Goal: Information Seeking & Learning: Find contact information

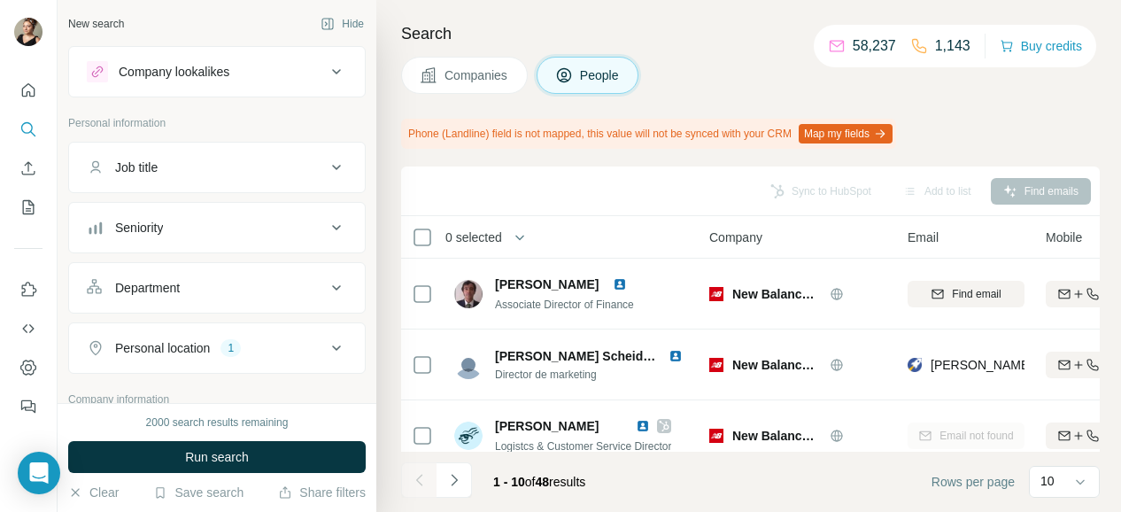
drag, startPoint x: 143, startPoint y: 201, endPoint x: 159, endPoint y: 215, distance: 22.0
click at [142, 206] on div "Seniority" at bounding box center [217, 227] width 298 height 51
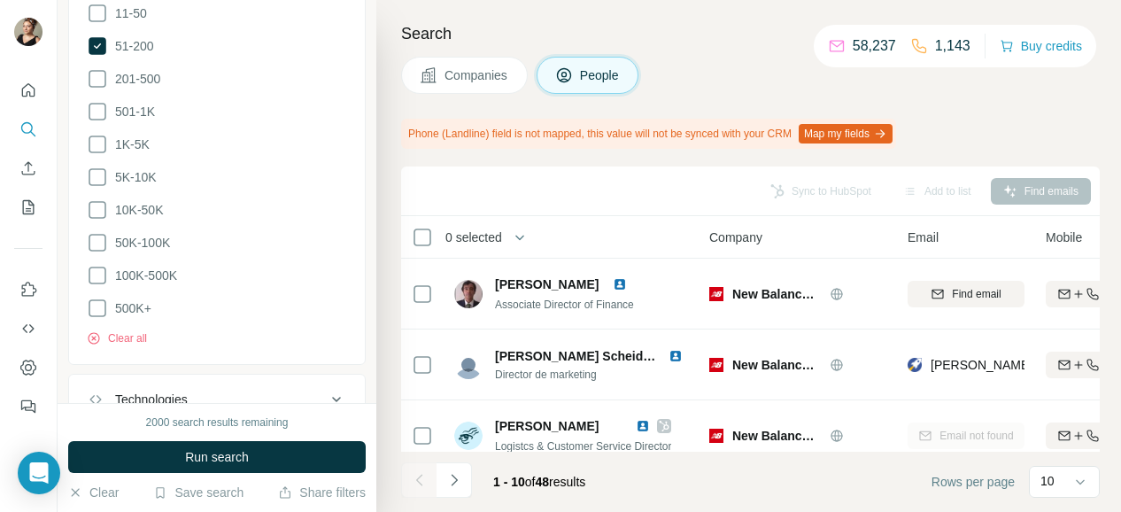
scroll to position [1079, 0]
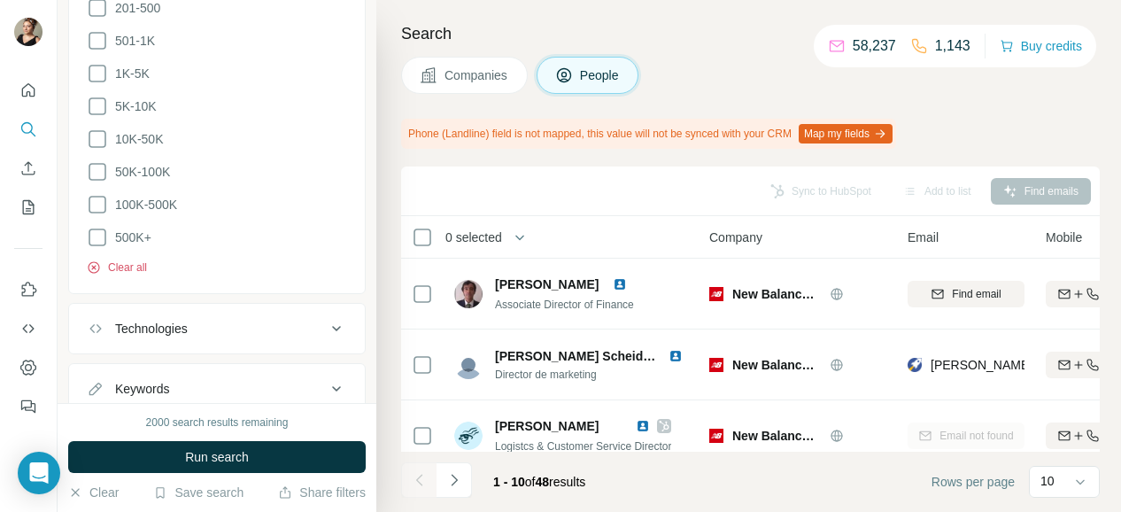
click at [126, 261] on button "Clear all" at bounding box center [117, 268] width 60 height 16
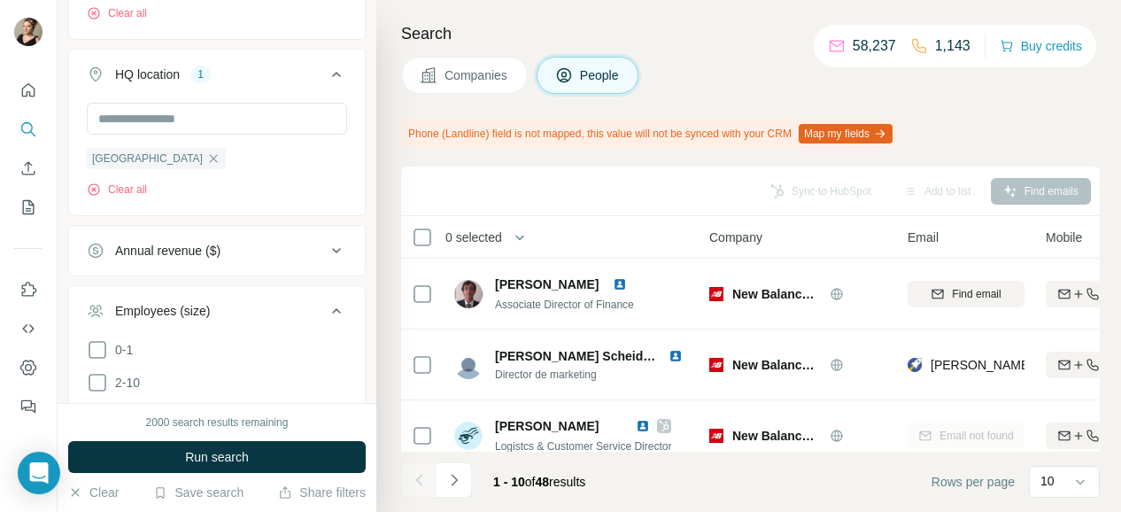
scroll to position [547, 0]
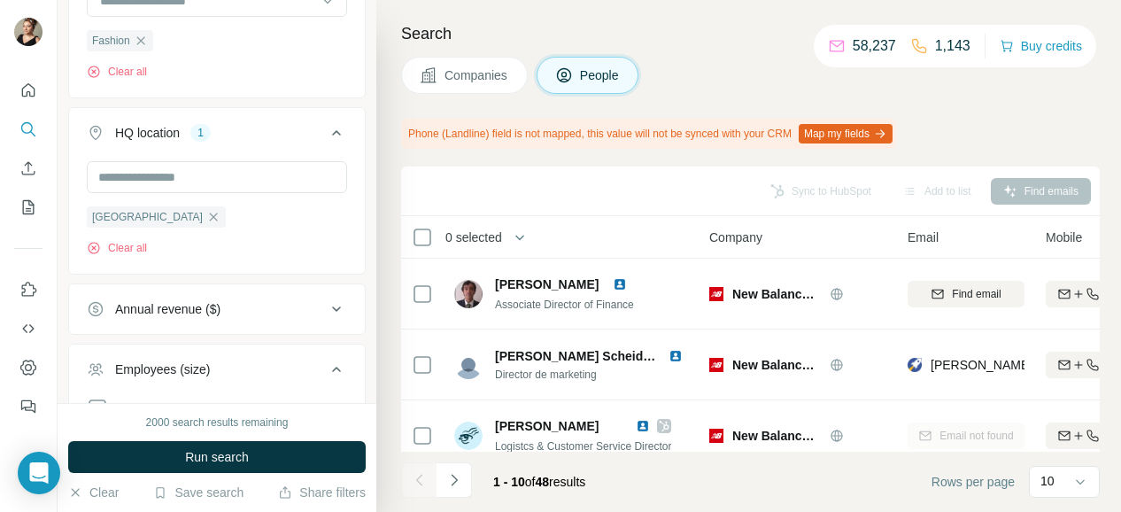
click at [120, 253] on div "Spain Clear all" at bounding box center [217, 215] width 296 height 109
click at [127, 246] on button "Clear all" at bounding box center [117, 248] width 60 height 16
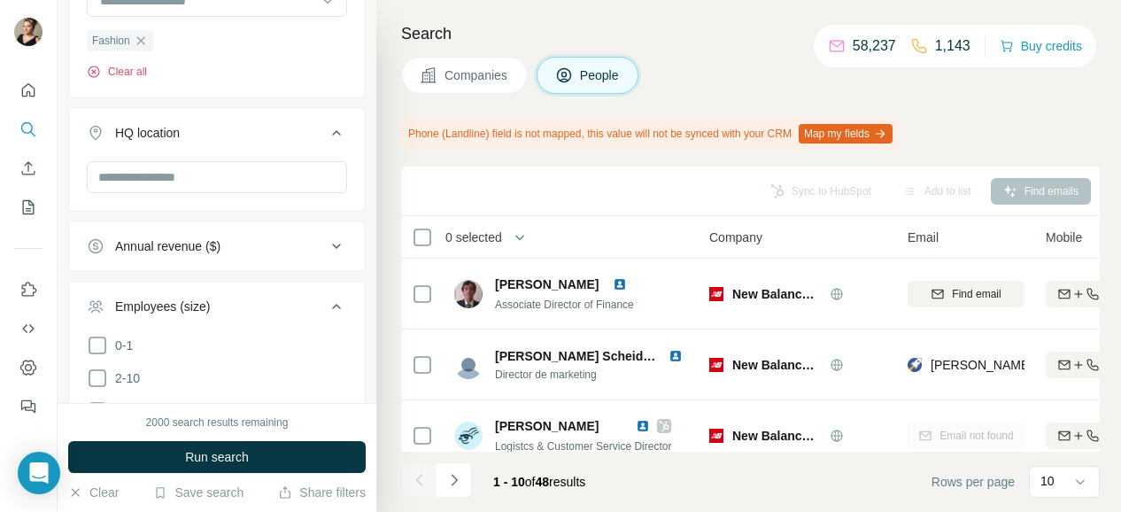
click at [136, 69] on button "Clear all" at bounding box center [117, 72] width 60 height 16
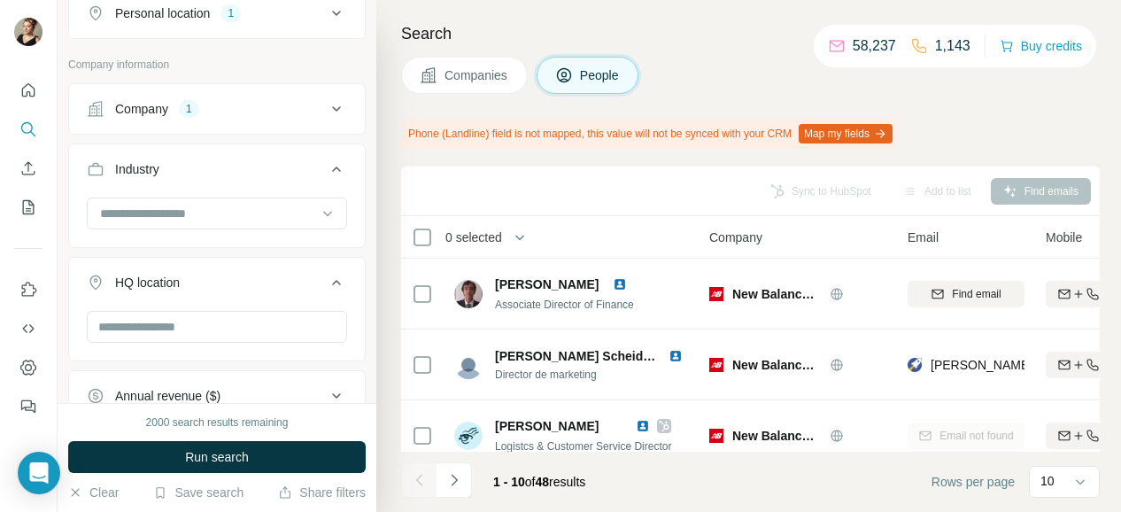
scroll to position [193, 0]
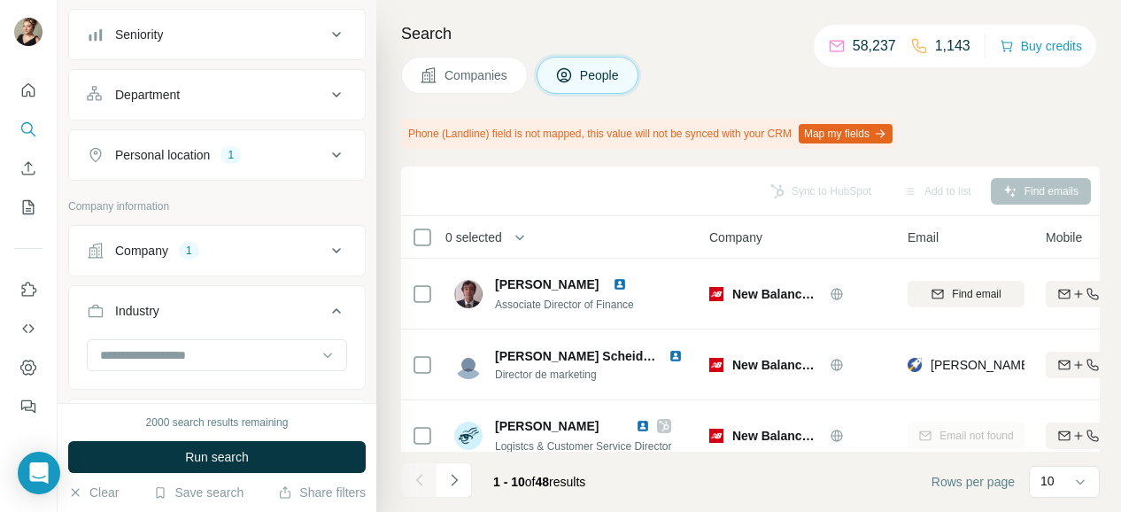
click at [243, 167] on button "Personal location 1" at bounding box center [217, 155] width 296 height 43
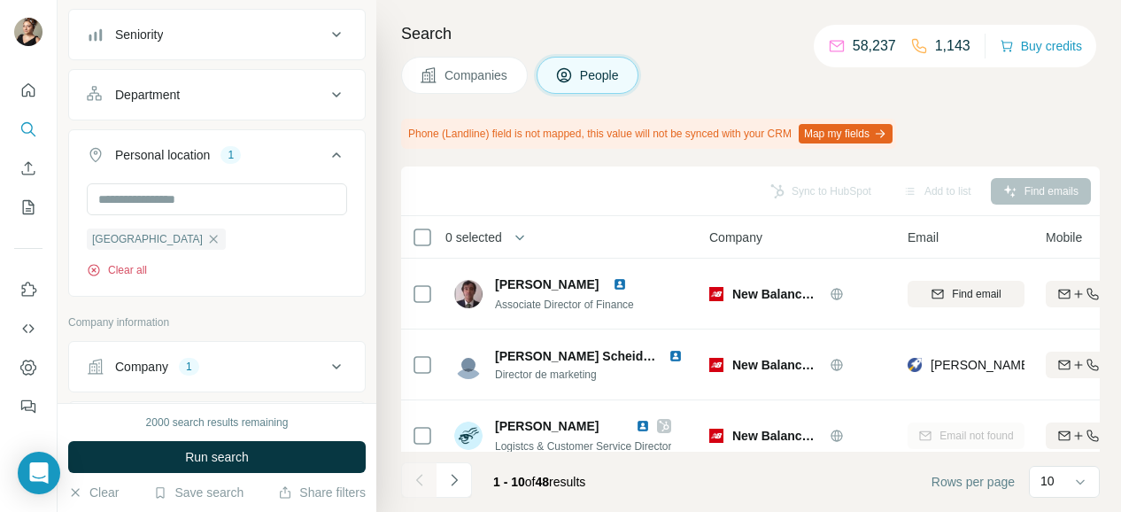
click at [116, 269] on button "Clear all" at bounding box center [117, 270] width 60 height 16
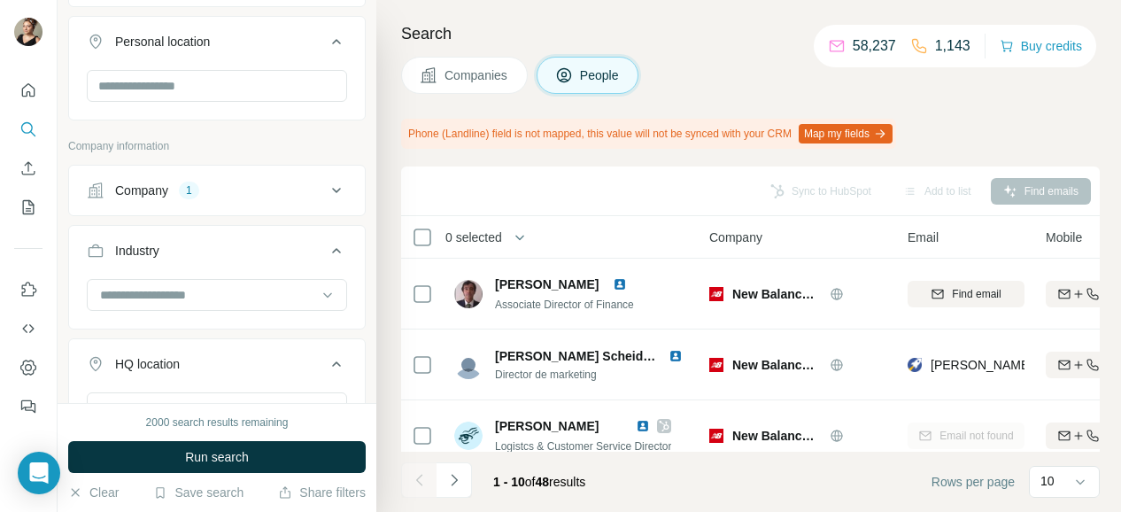
scroll to position [370, 0]
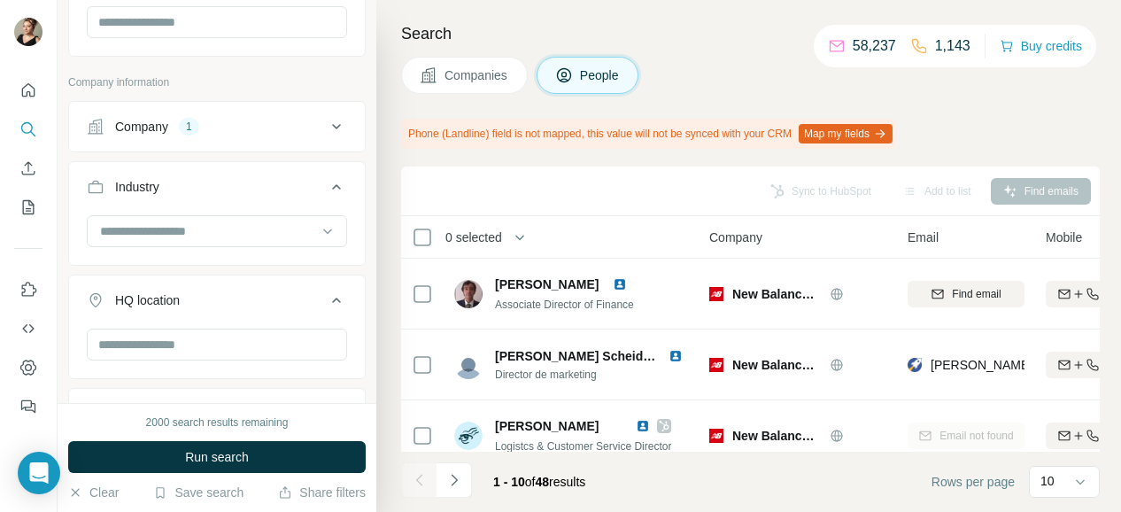
click at [221, 118] on div "Company 1" at bounding box center [206, 127] width 239 height 18
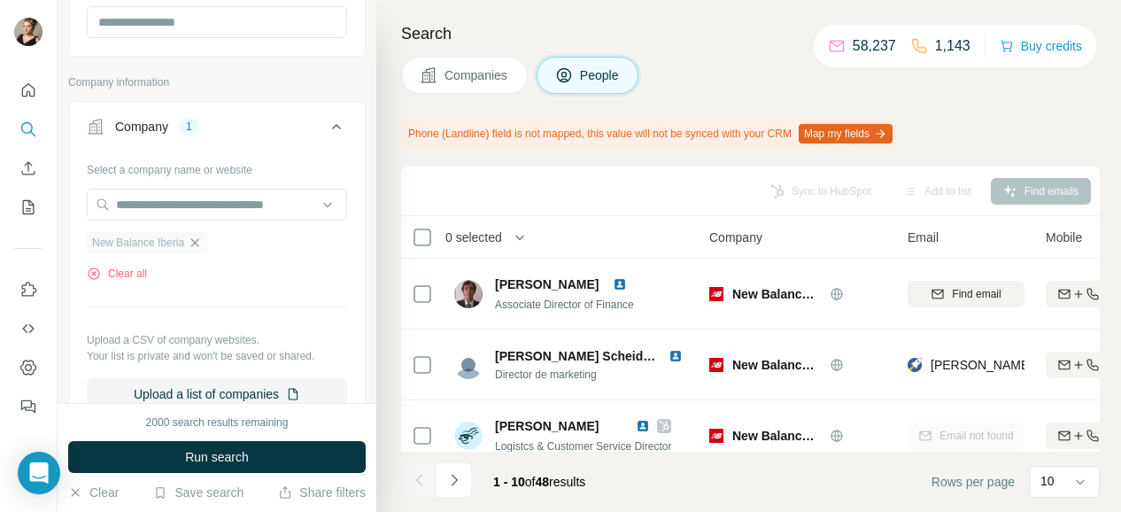
click at [193, 238] on icon "button" at bounding box center [195, 243] width 14 height 14
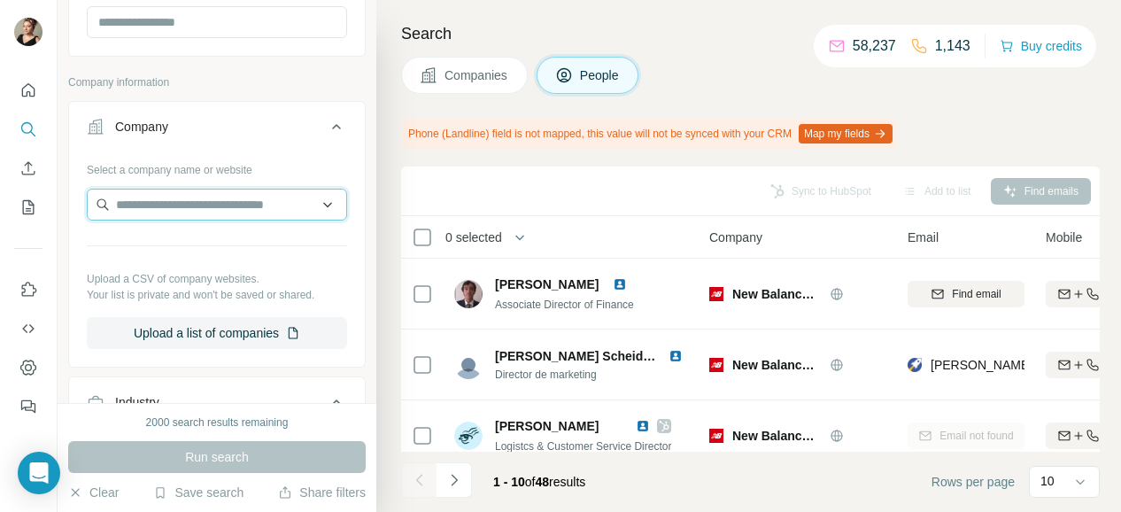
click at [179, 197] on input "text" at bounding box center [217, 205] width 260 height 32
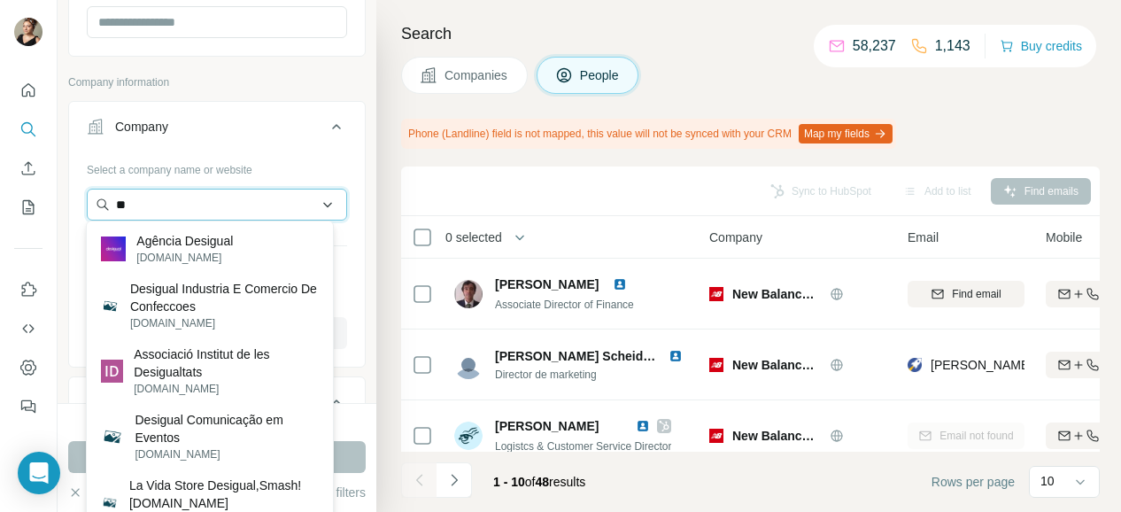
type input "*"
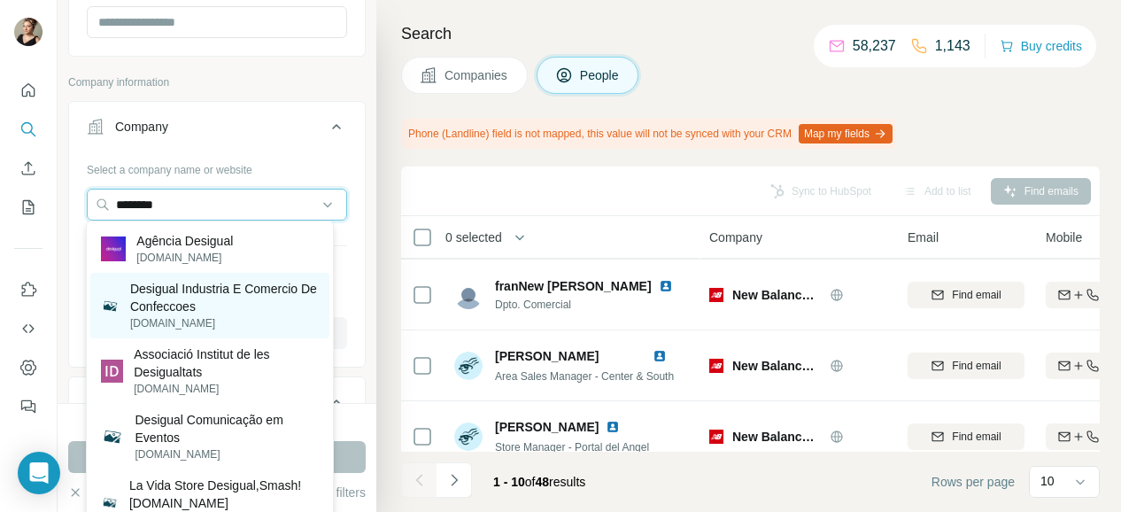
scroll to position [354, 0]
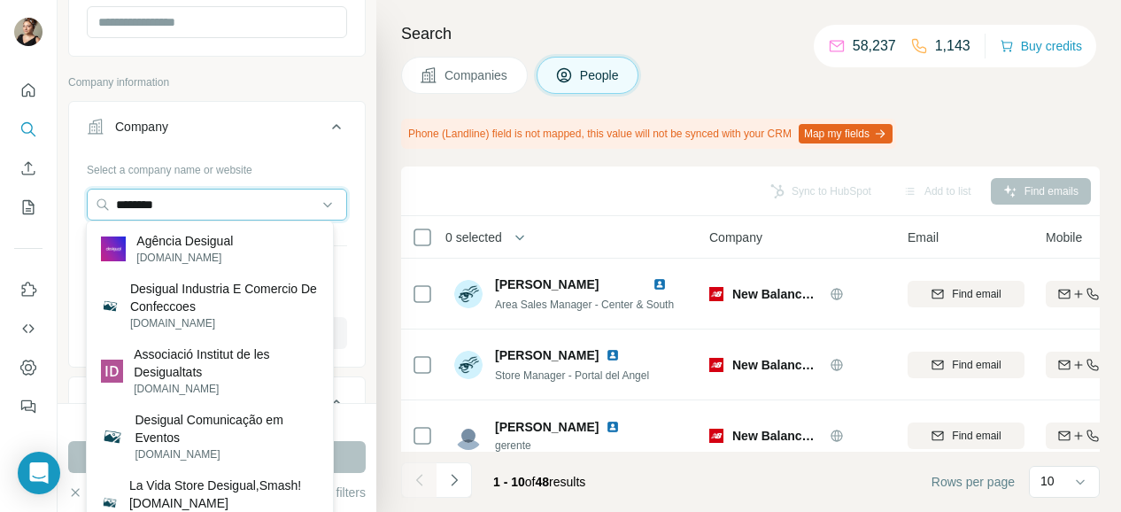
type input "********"
drag, startPoint x: 246, startPoint y: 215, endPoint x: -12, endPoint y: 173, distance: 262.1
click at [0, 173] on html "New search Hide Company lookalikes Personal information Job title Seniority Dep…" at bounding box center [560, 256] width 1121 height 512
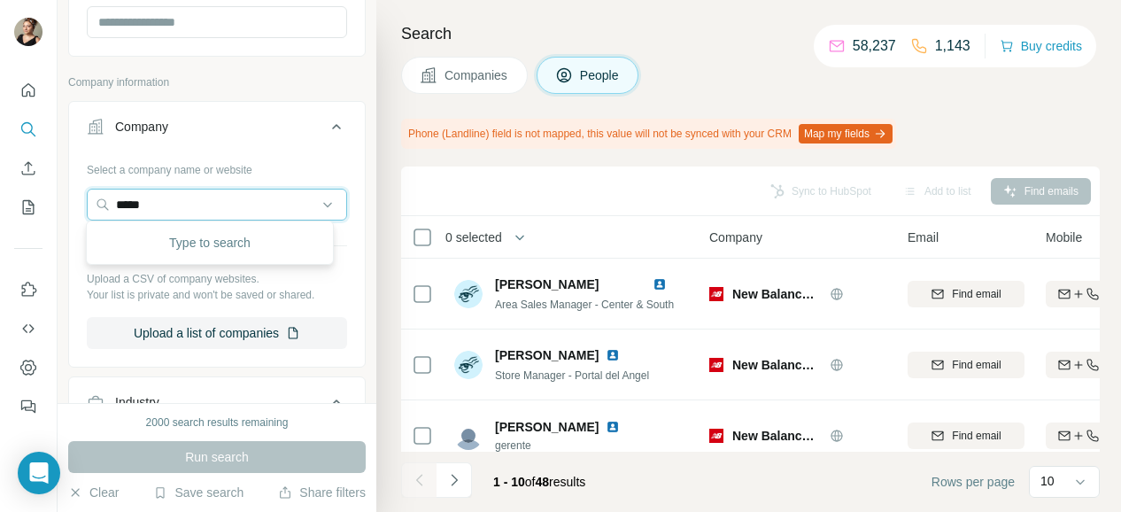
type input "******"
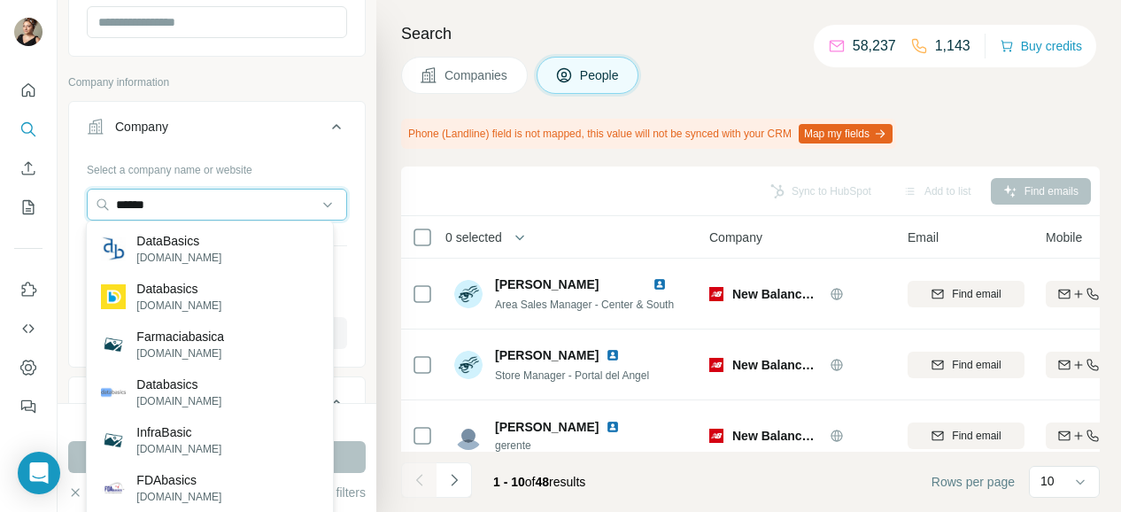
drag, startPoint x: 276, startPoint y: 200, endPoint x: 19, endPoint y: 200, distance: 257.7
click at [19, 200] on div "New search Hide Company lookalikes Personal information Job title Seniority Dep…" at bounding box center [560, 256] width 1121 height 512
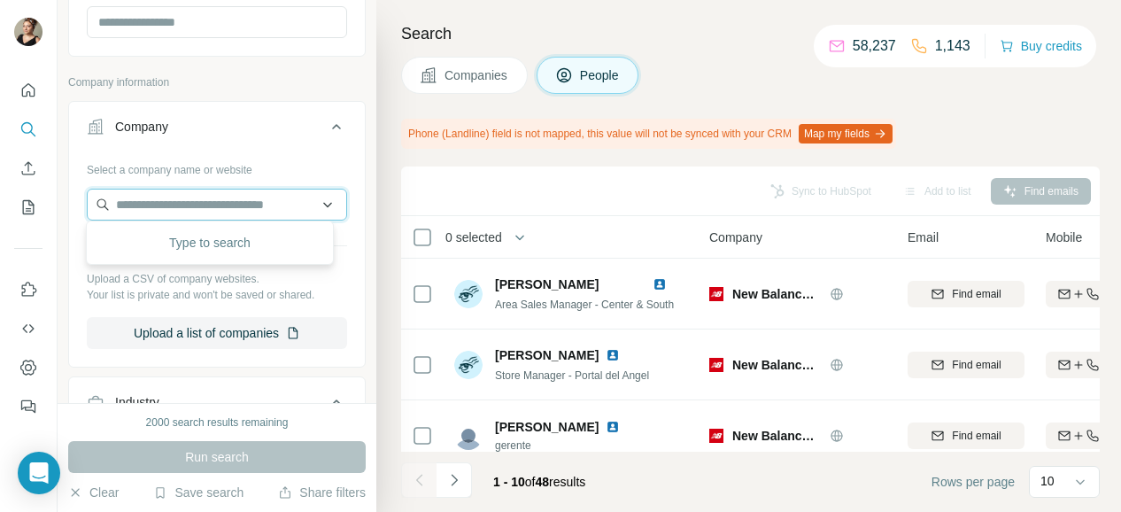
click at [207, 199] on input "text" at bounding box center [217, 205] width 260 height 32
type input "*"
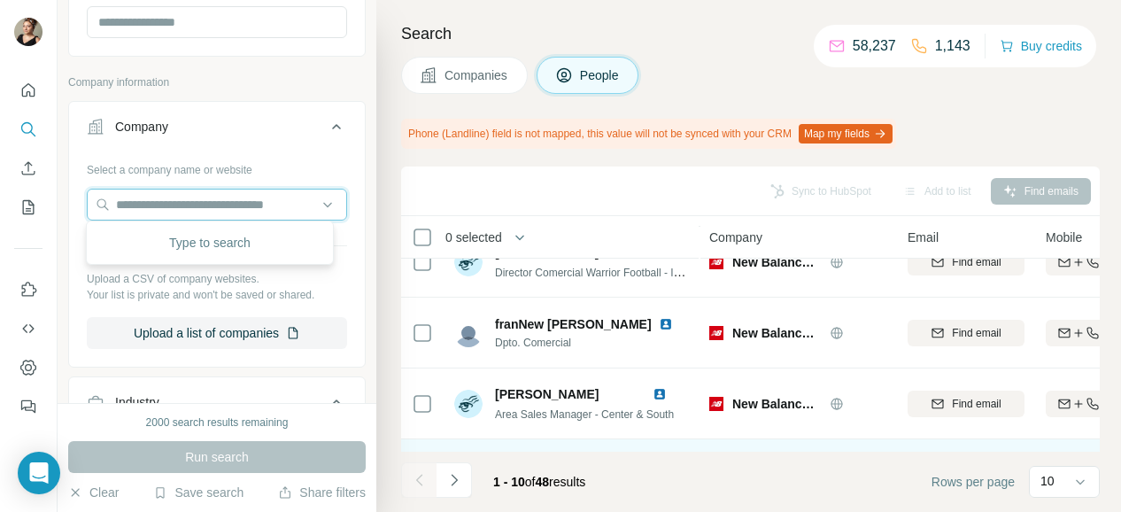
scroll to position [177, 0]
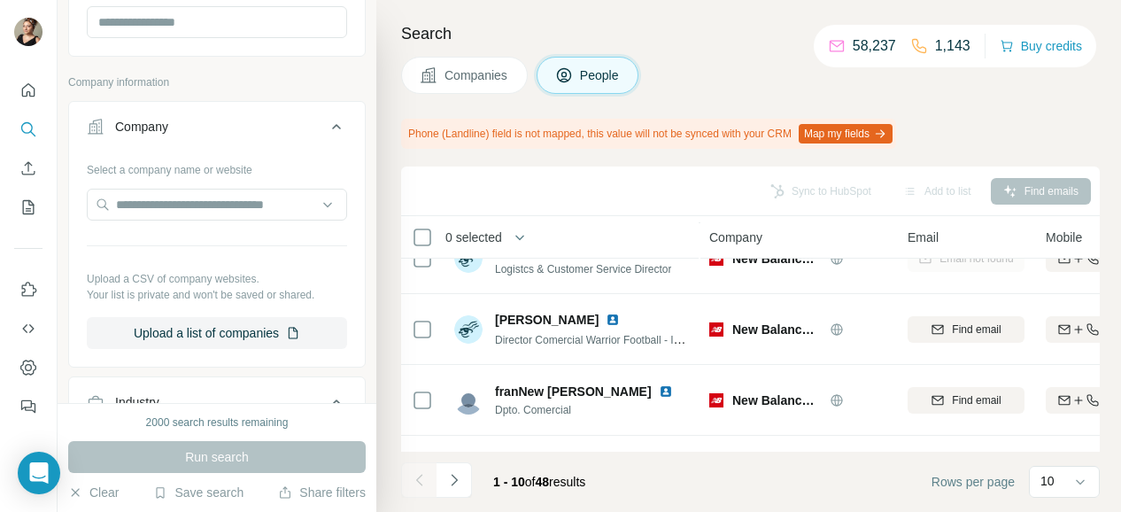
drag, startPoint x: 449, startPoint y: 453, endPoint x: 461, endPoint y: 453, distance: 11.5
click at [461, 453] on footer "1 - 10 of 48 results Rows per page 10" at bounding box center [750, 482] width 699 height 60
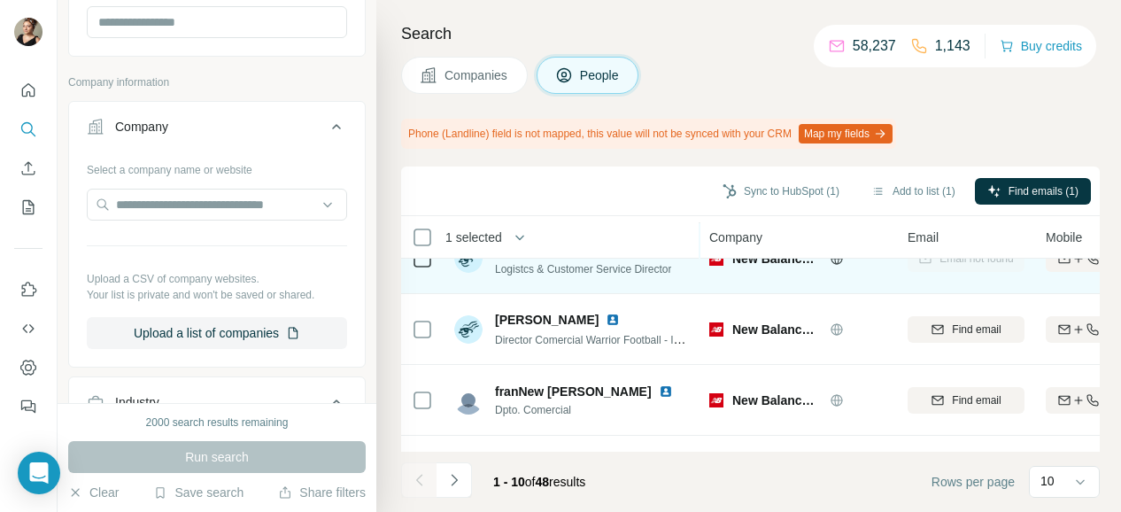
click at [423, 267] on div at bounding box center [422, 258] width 21 height 21
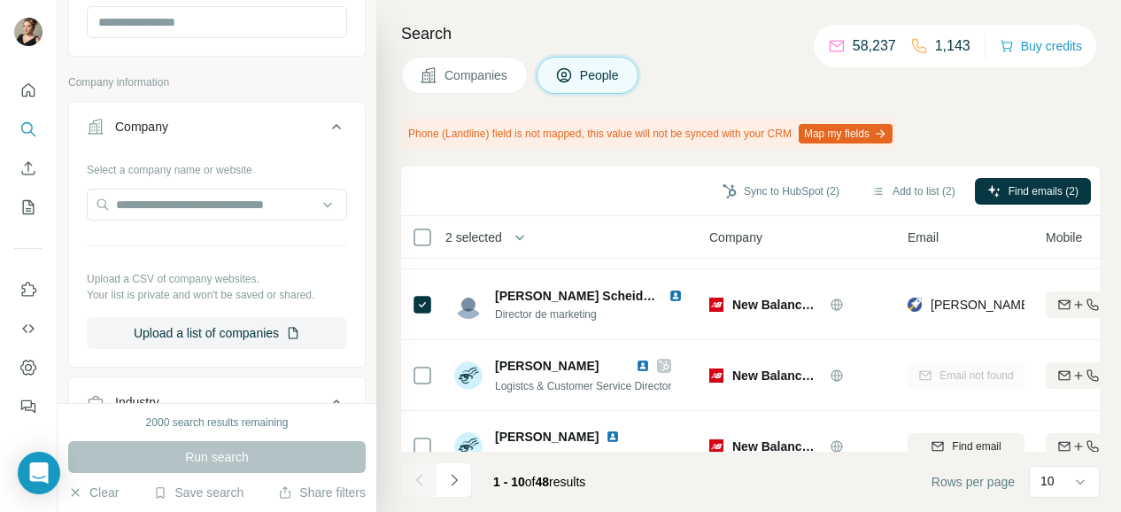
scroll to position [0, 0]
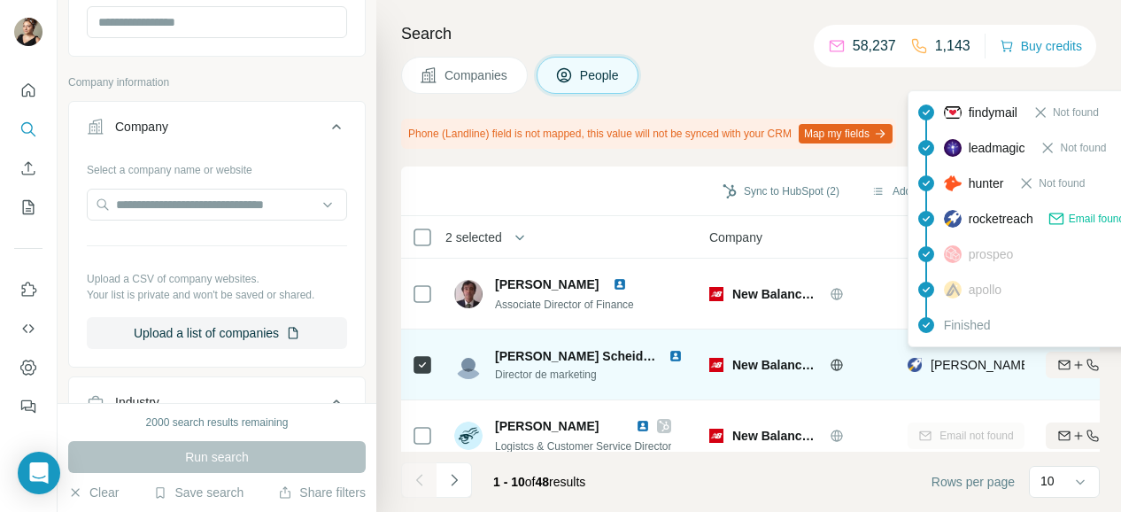
click at [951, 362] on span "[PERSON_NAME][EMAIL_ADDRESS][PERSON_NAME][DOMAIN_NAME]" at bounding box center [1138, 365] width 415 height 14
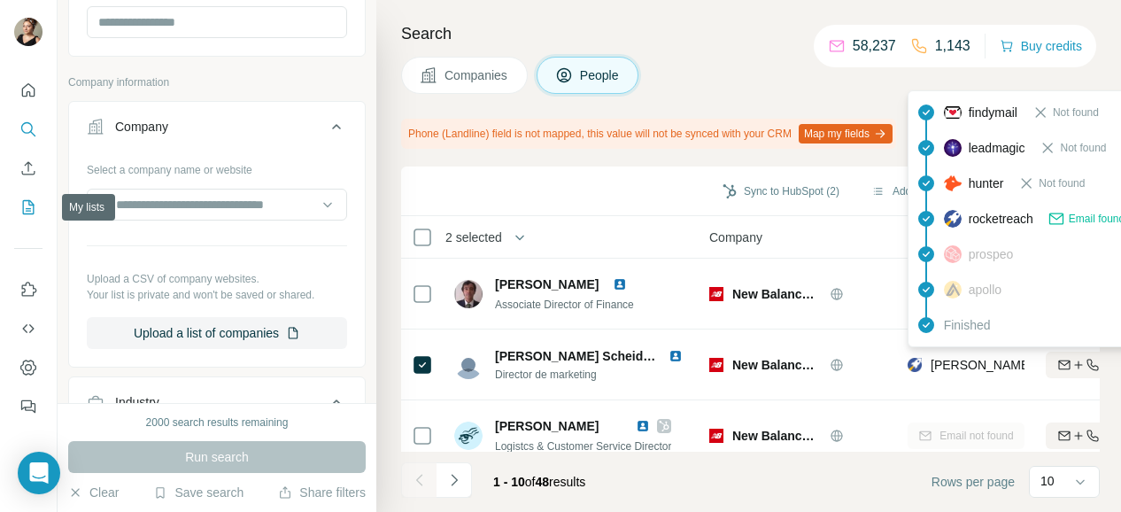
click at [27, 208] on icon "My lists" at bounding box center [30, 206] width 9 height 12
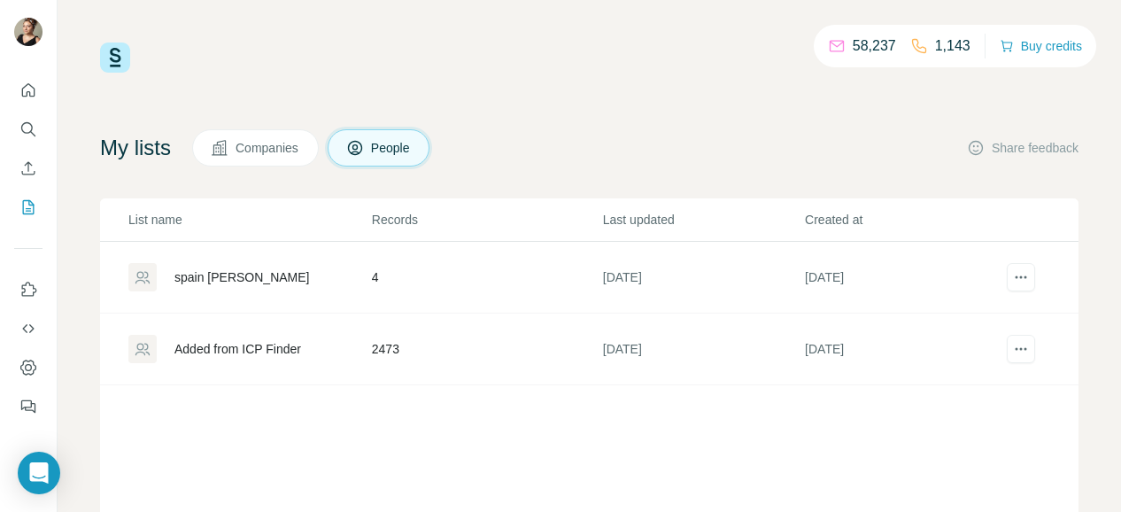
click at [267, 355] on div "Added from ICP Finder" at bounding box center [237, 349] width 127 height 18
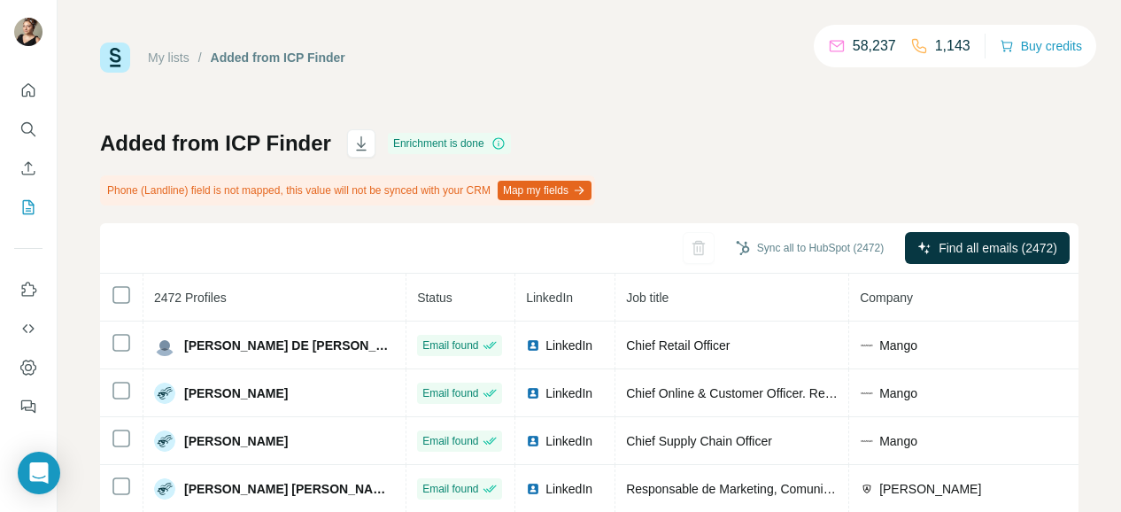
scroll to position [89, 0]
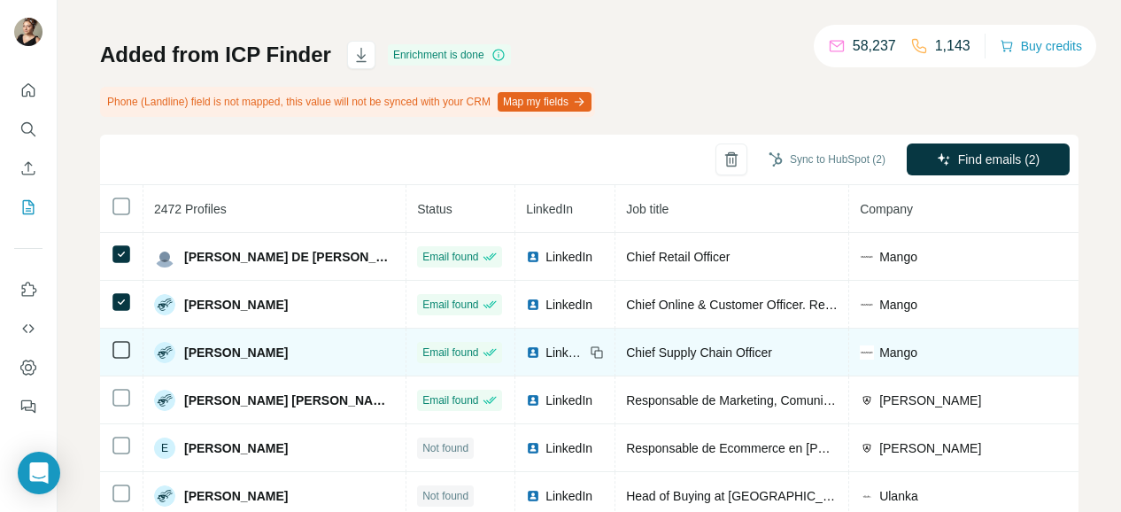
click at [131, 345] on td at bounding box center [121, 353] width 43 height 48
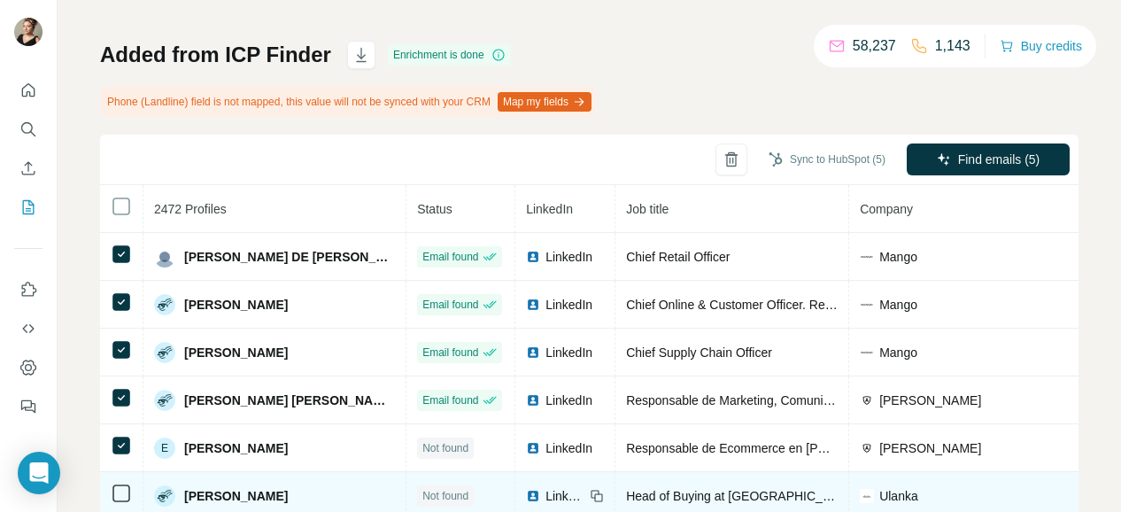
click at [123, 506] on td at bounding box center [121, 496] width 43 height 48
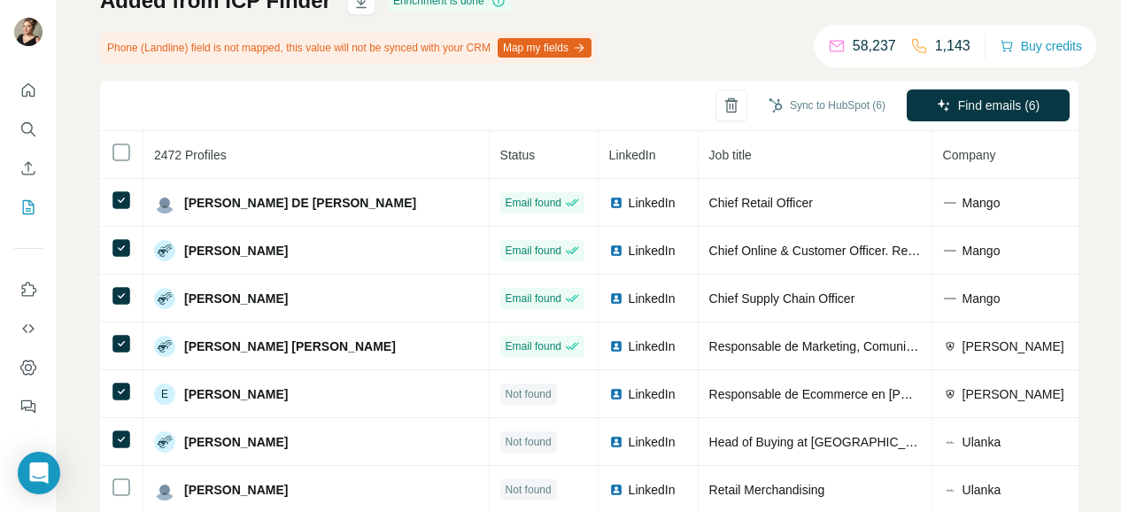
scroll to position [0, 0]
